Goal: Task Accomplishment & Management: Complete application form

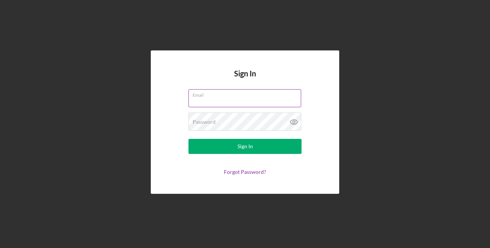
click at [204, 102] on input "Email" at bounding box center [244, 98] width 113 height 18
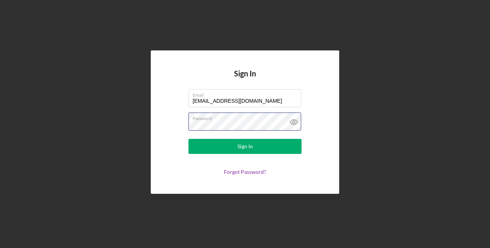
click at [188, 139] on button "Sign In" at bounding box center [244, 146] width 113 height 15
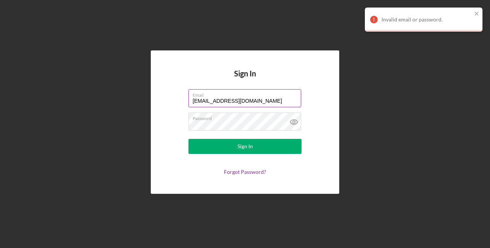
click at [255, 106] on input "[EMAIL_ADDRESS][DOMAIN_NAME]" at bounding box center [244, 98] width 113 height 18
click at [112, 98] on div "Sign In Email [EMAIL_ADDRESS][DOMAIN_NAME] Password Sign In Forgot Password?" at bounding box center [245, 122] width 482 height 245
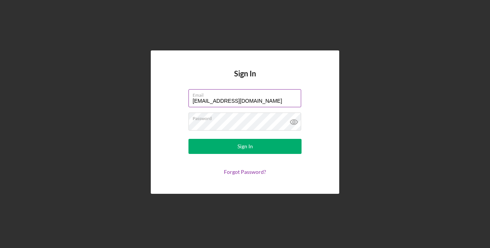
drag, startPoint x: 203, startPoint y: 99, endPoint x: 195, endPoint y: 99, distance: 8.3
click at [195, 99] on input "[EMAIL_ADDRESS][DOMAIN_NAME]" at bounding box center [244, 98] width 113 height 18
type input "[PERSON_NAME][EMAIL_ADDRESS][DOMAIN_NAME]"
click at [188, 139] on button "Sign In" at bounding box center [244, 146] width 113 height 15
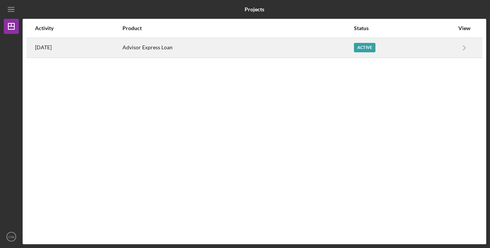
click at [439, 55] on div "Active" at bounding box center [404, 47] width 100 height 19
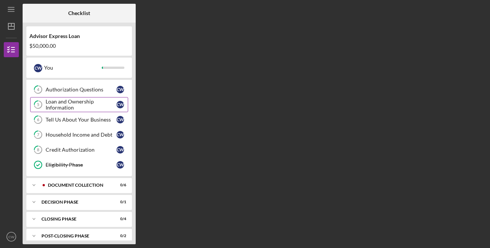
scroll to position [66, 0]
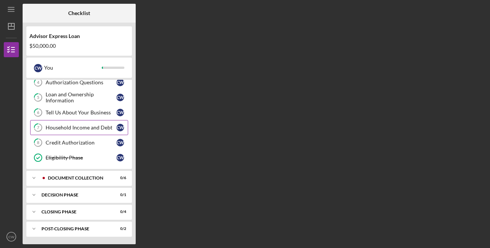
click at [69, 129] on div "Household Income and Debt" at bounding box center [81, 128] width 71 height 6
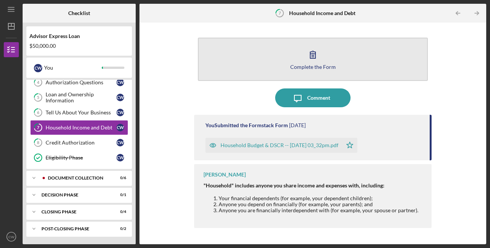
click at [303, 66] on div "Complete the Form" at bounding box center [313, 67] width 46 height 6
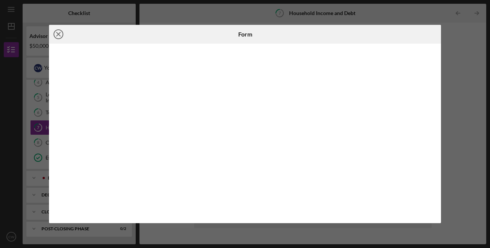
click at [58, 34] on line at bounding box center [59, 34] width 4 height 4
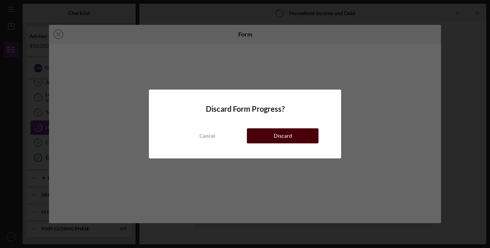
drag, startPoint x: 210, startPoint y: 137, endPoint x: 268, endPoint y: 136, distance: 57.3
click at [267, 136] on div "Cancel Discard" at bounding box center [244, 128] width 147 height 30
click at [268, 136] on button "Discard" at bounding box center [283, 135] width 72 height 15
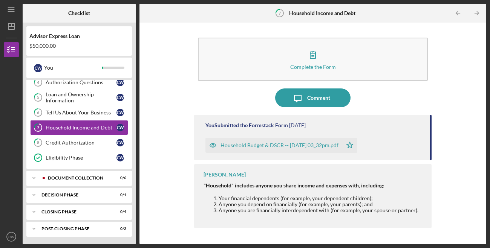
click at [283, 148] on div "Household Budget & DSCR -- [DATE] 03_32pm.pdf" at bounding box center [279, 145] width 118 height 6
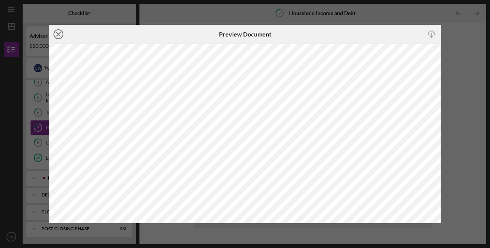
click at [59, 34] on icon "Icon/Close" at bounding box center [58, 34] width 19 height 19
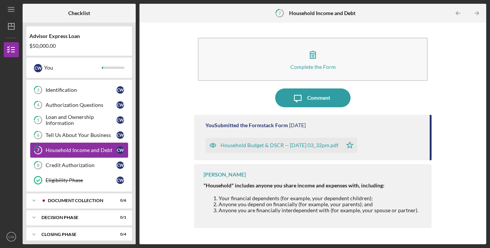
scroll to position [66, 0]
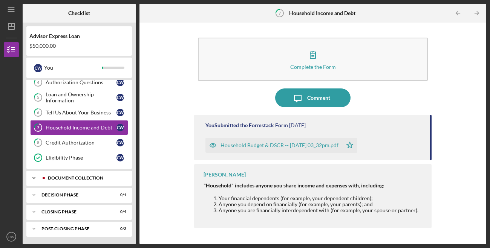
click at [72, 179] on div "Document Collection" at bounding box center [85, 178] width 75 height 5
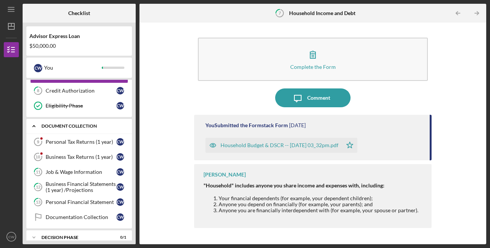
scroll to position [118, 0]
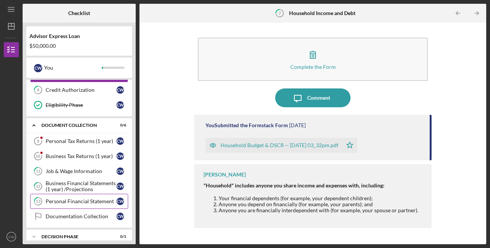
click at [75, 202] on div "Personal Financial Statement" at bounding box center [81, 202] width 71 height 6
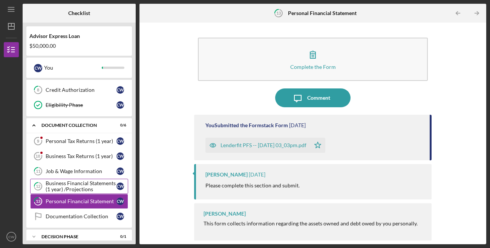
click at [75, 188] on div "Business Financial Statements (1 year) /Projections" at bounding box center [81, 186] width 71 height 12
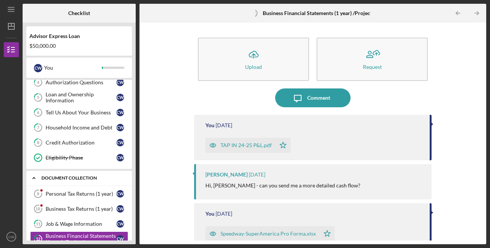
scroll to position [63, 0]
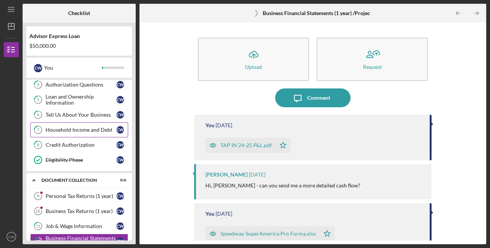
click at [73, 135] on link "7 Household Income and Debt C W" at bounding box center [79, 129] width 98 height 15
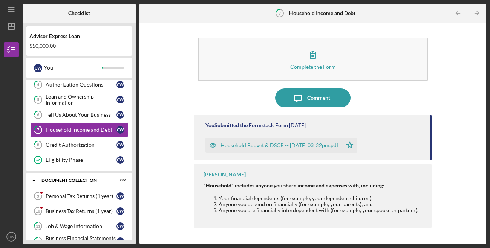
click at [236, 146] on div "Household Budget & DSCR -- [DATE] 03_32pm.pdf" at bounding box center [279, 145] width 118 height 6
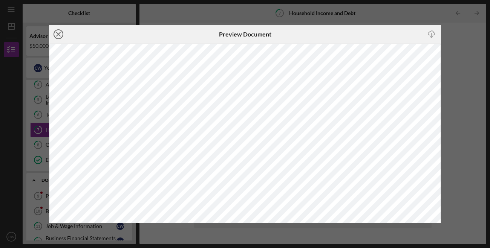
click at [61, 32] on icon "Icon/Close" at bounding box center [58, 34] width 19 height 19
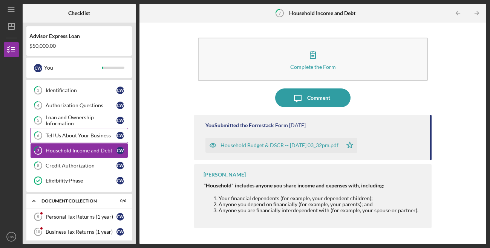
scroll to position [37, 0]
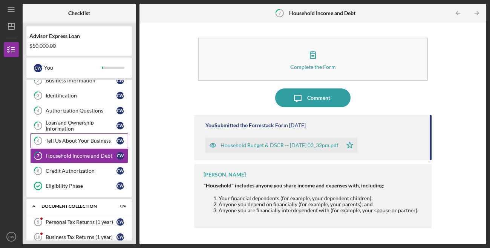
click at [90, 144] on link "6 Tell Us About Your Business C W" at bounding box center [79, 140] width 98 height 15
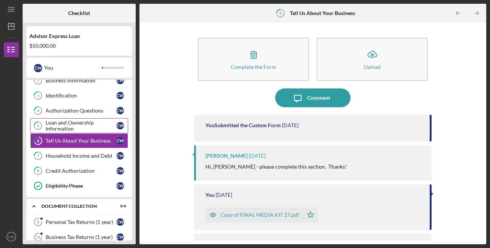
click at [95, 128] on div "Loan and Ownership Information" at bounding box center [81, 126] width 71 height 12
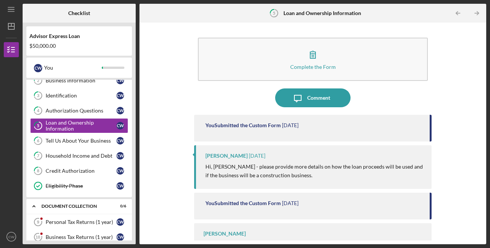
scroll to position [0, 0]
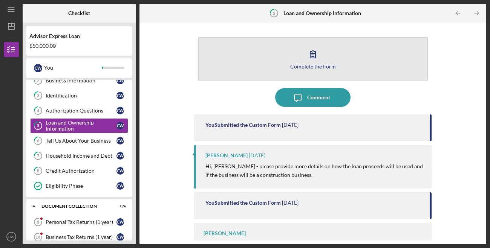
click at [309, 70] on button "Complete the Form Form" at bounding box center [313, 58] width 230 height 43
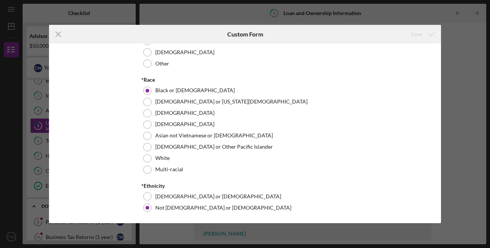
scroll to position [529, 0]
click at [57, 31] on icon "Icon/Menu Close" at bounding box center [58, 34] width 19 height 19
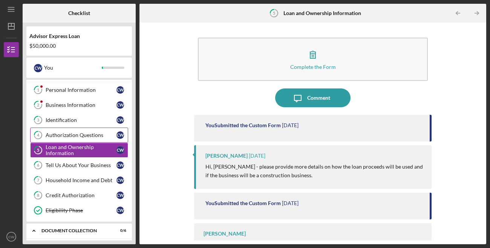
scroll to position [6, 0]
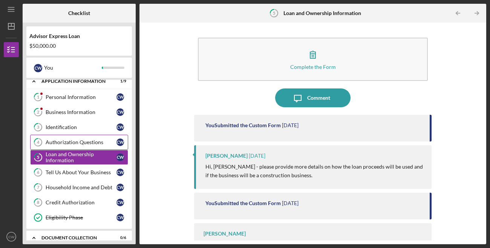
click at [81, 113] on div "Business Information" at bounding box center [81, 112] width 71 height 6
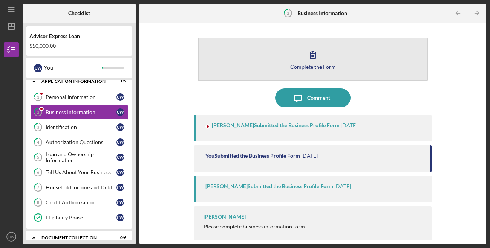
click at [306, 66] on div "Complete the Form" at bounding box center [313, 67] width 46 height 6
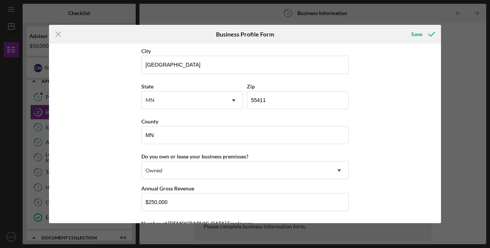
scroll to position [731, 0]
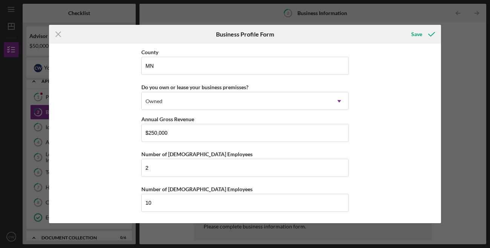
drag, startPoint x: 433, startPoint y: 37, endPoint x: 23, endPoint y: -17, distance: 413.1
click at [23, 0] on html "Icon/Menu 2 Business Information Checklist Advisor Express Loan $50,000.00 C W …" at bounding box center [245, 124] width 490 height 248
click at [57, 35] on icon "Icon/Menu Close" at bounding box center [58, 34] width 19 height 19
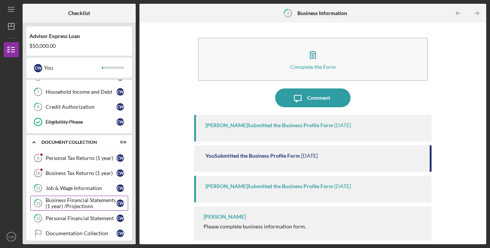
scroll to position [103, 0]
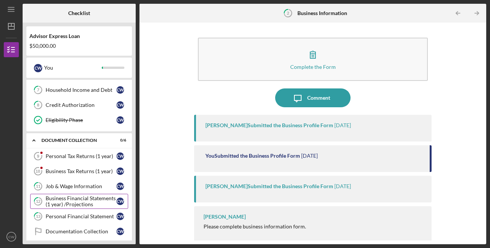
click at [76, 198] on div "Business Financial Statements (1 year) /Projections" at bounding box center [81, 202] width 71 height 12
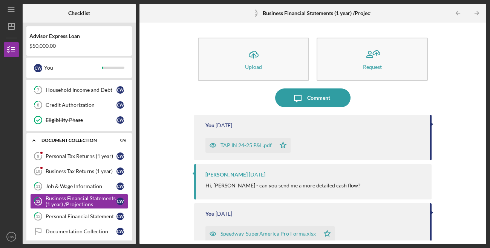
click at [228, 147] on div "TAP IN 24-25 P&L.pdf" at bounding box center [245, 145] width 51 height 6
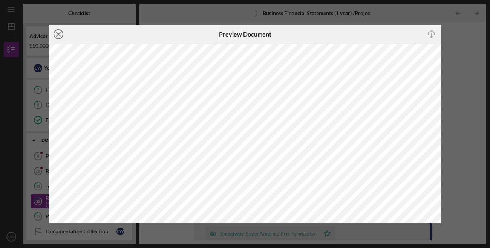
click at [60, 33] on icon "Icon/Close" at bounding box center [58, 34] width 19 height 19
